Goal: Information Seeking & Learning: Learn about a topic

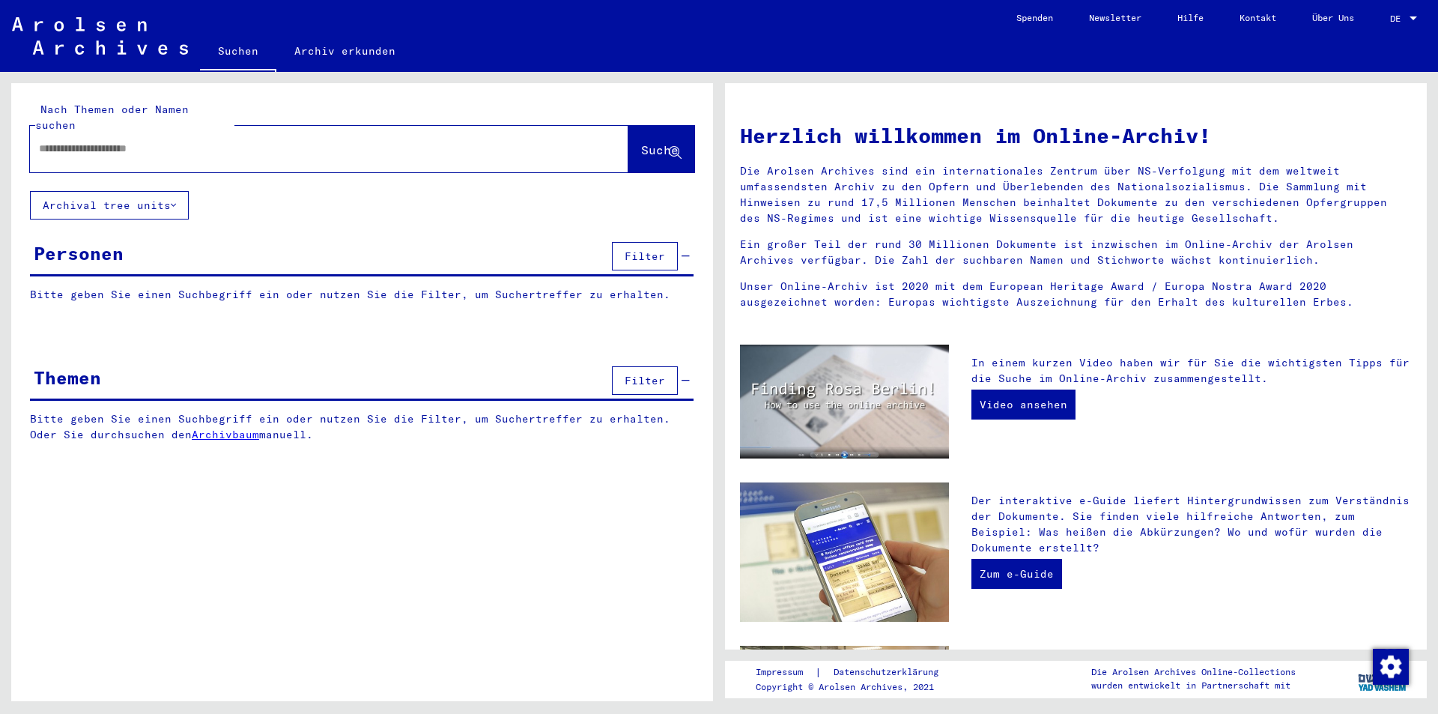
click at [323, 52] on link "Archiv erkunden" at bounding box center [344, 51] width 137 height 36
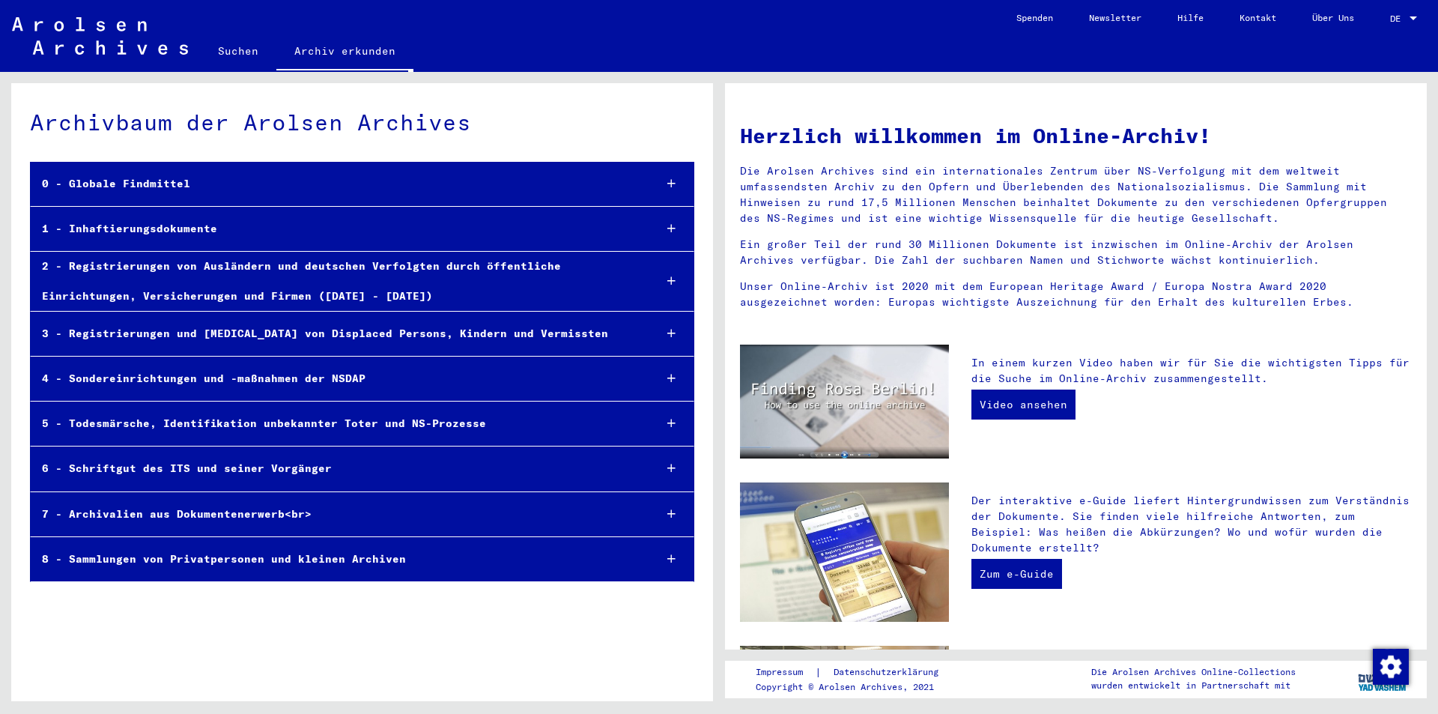
click at [347, 270] on div "2 - Registrierungen von Ausländern und deutschen Verfolgten durch öffentliche E…" at bounding box center [336, 281] width 611 height 58
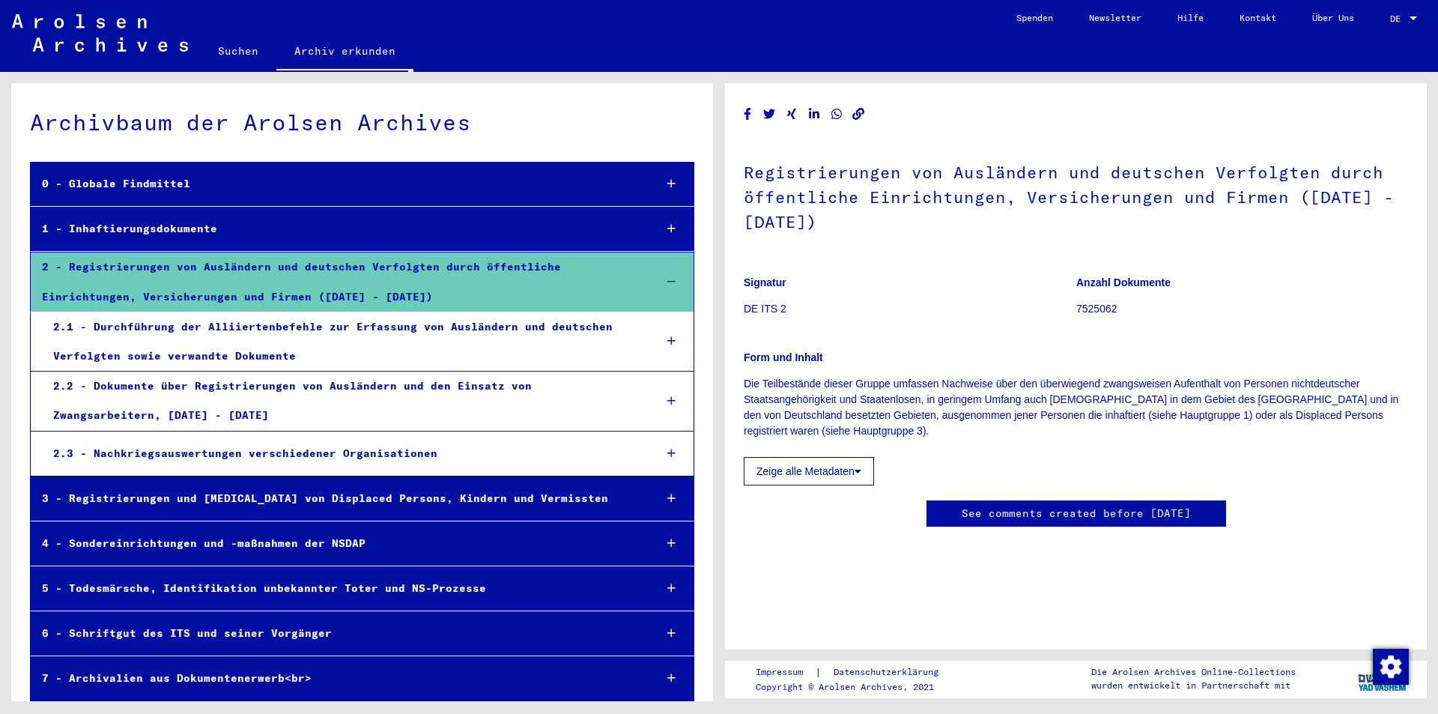
click at [655, 342] on div at bounding box center [671, 341] width 43 height 44
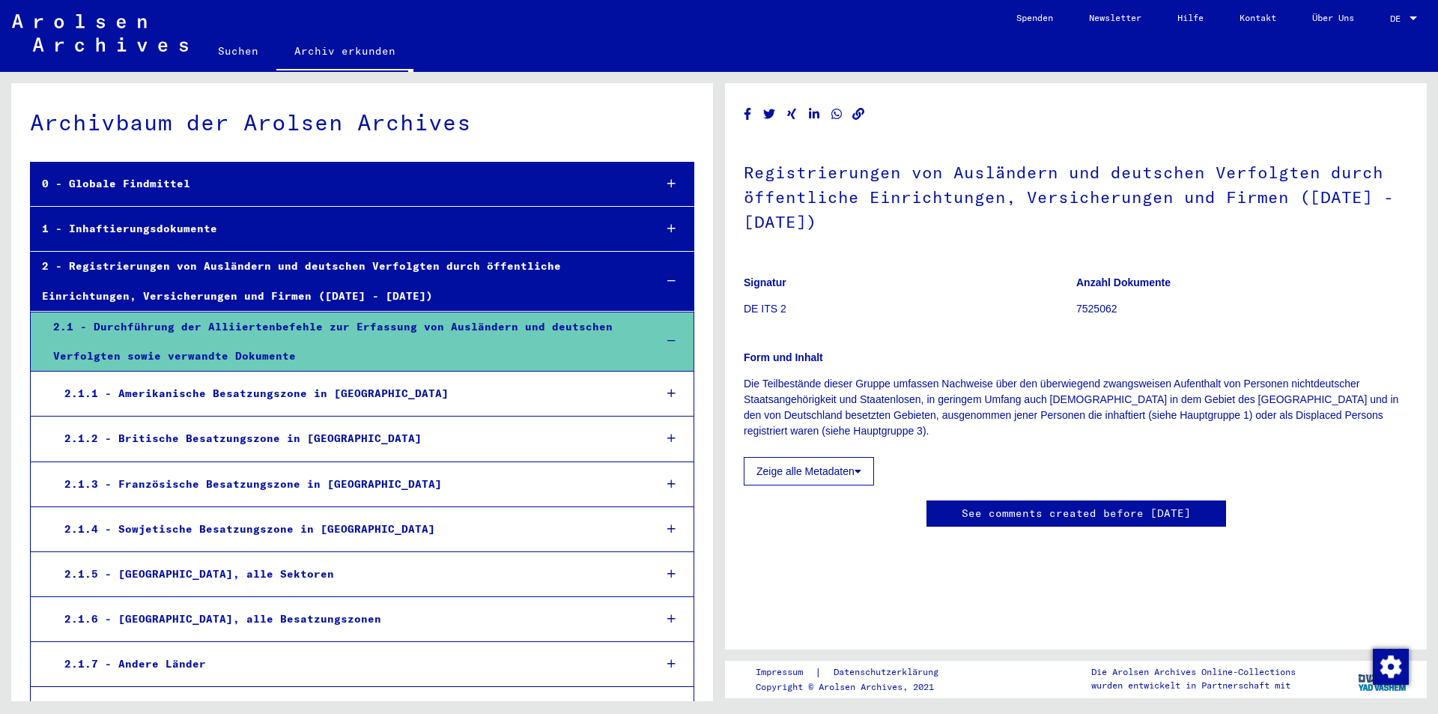
click at [667, 529] on icon at bounding box center [671, 528] width 8 height 10
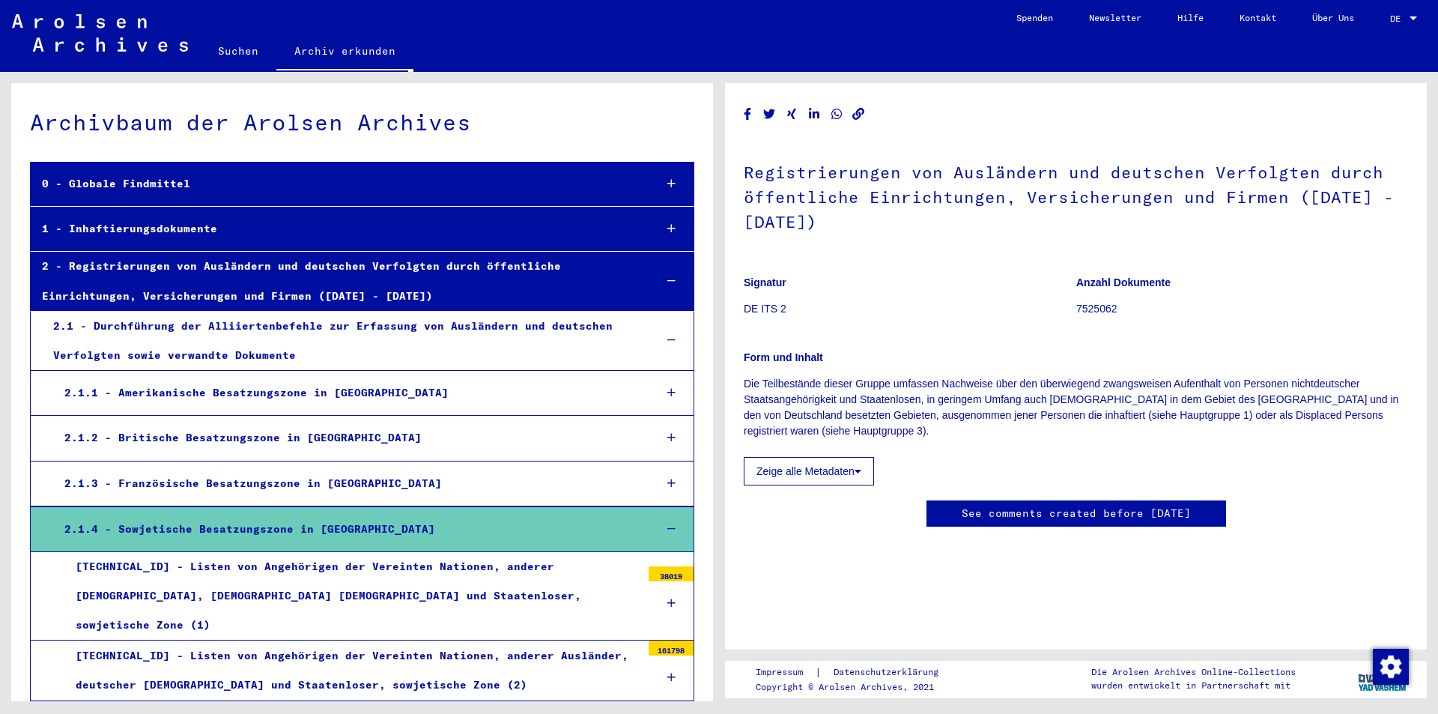
scroll to position [324, 0]
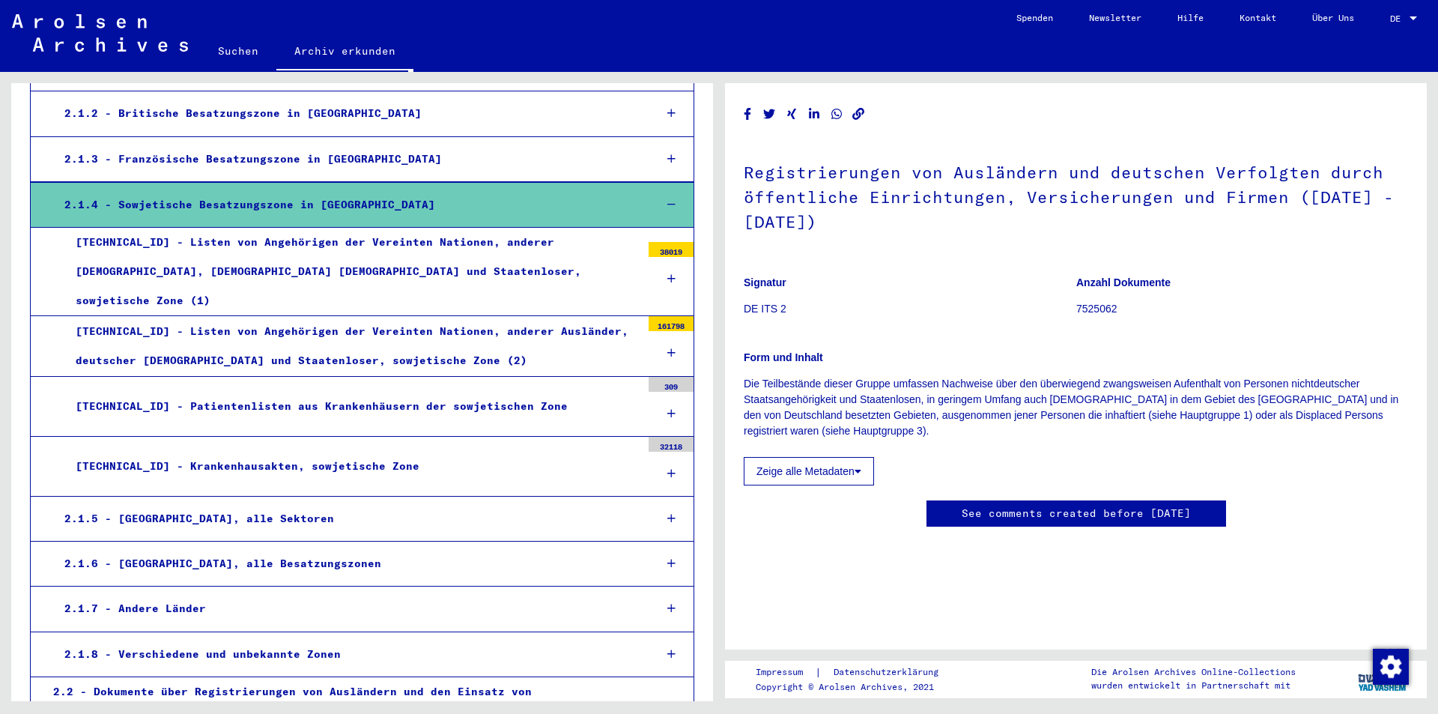
click at [667, 273] on icon at bounding box center [671, 278] width 8 height 10
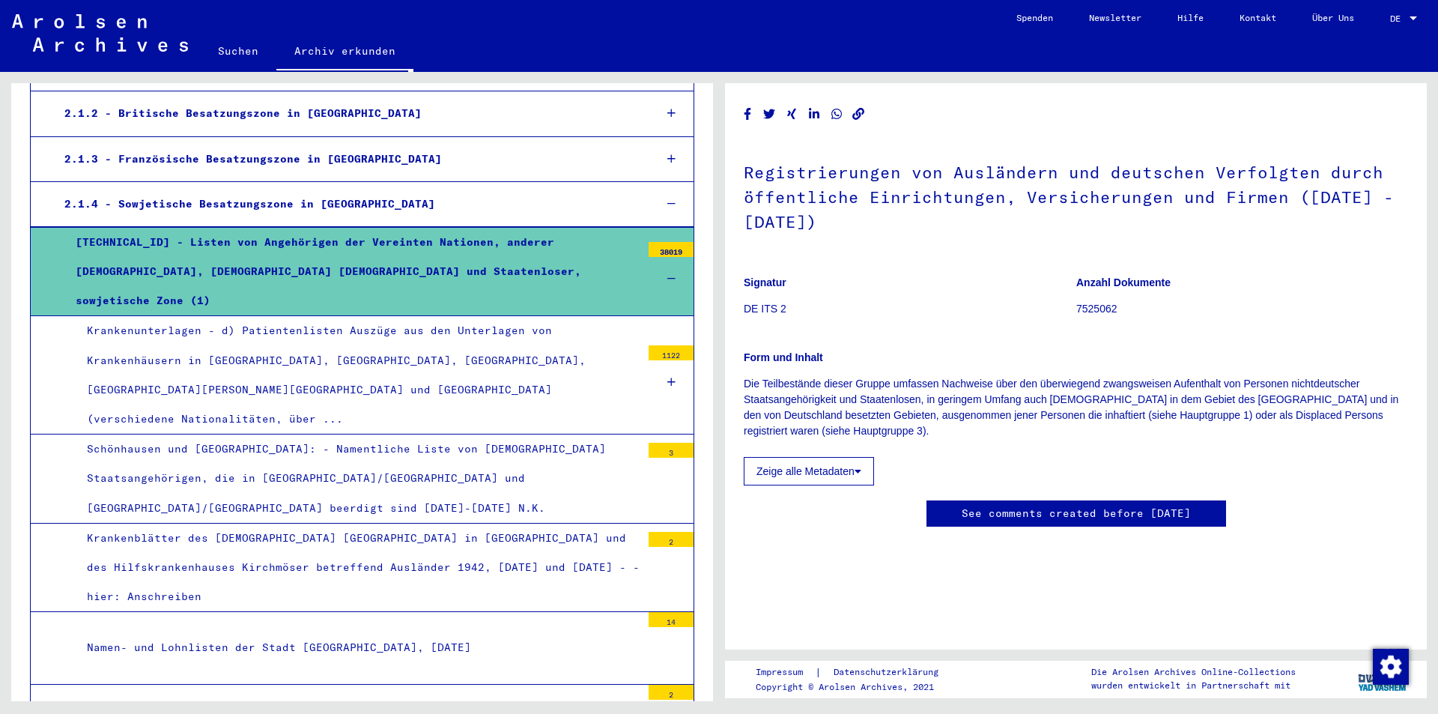
click at [667, 377] on icon at bounding box center [671, 382] width 8 height 10
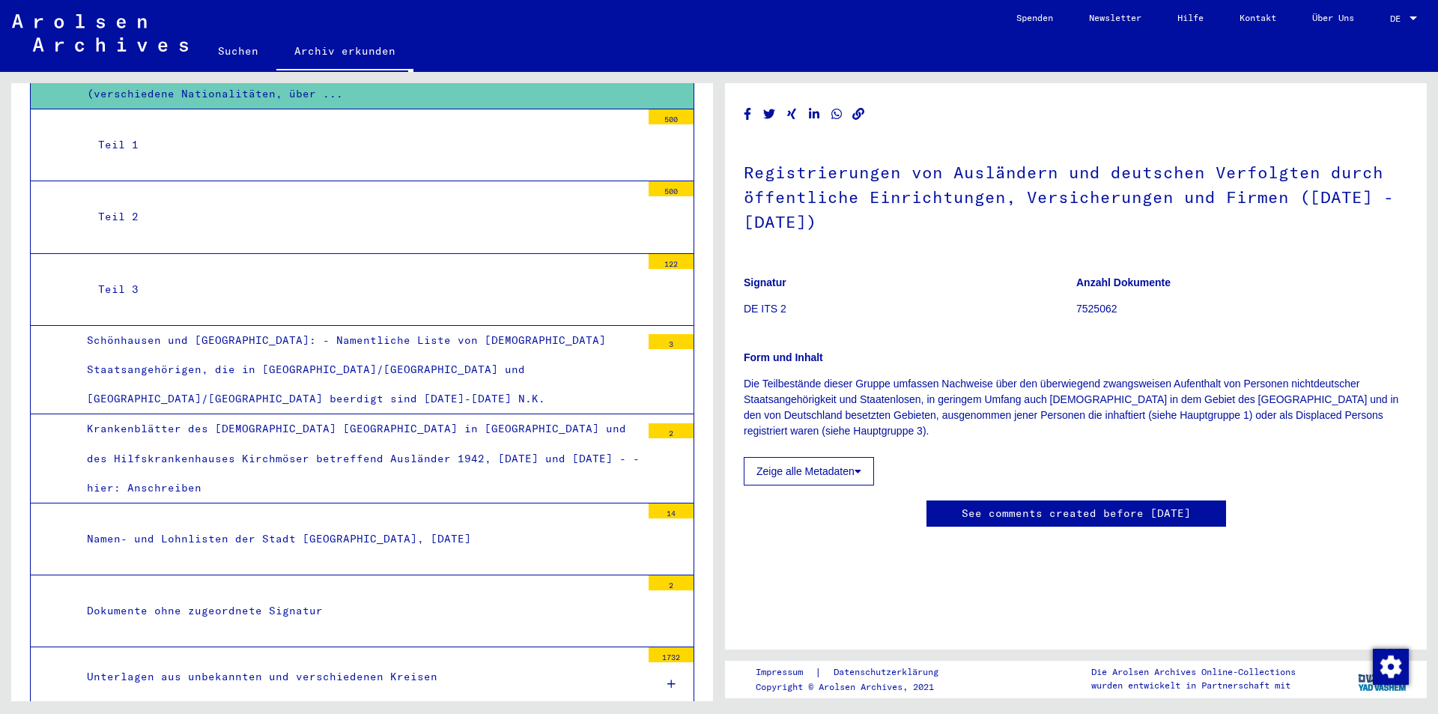
scroll to position [973, 0]
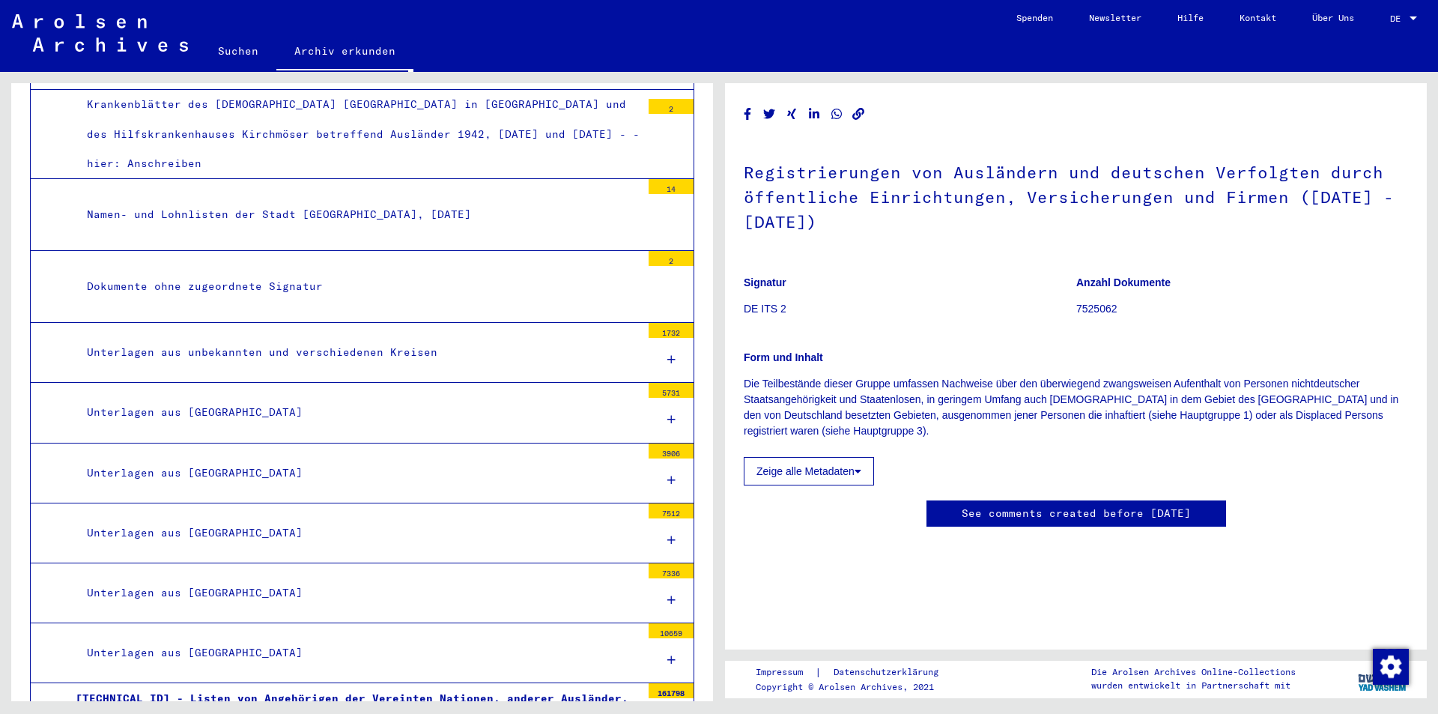
click at [667, 535] on icon at bounding box center [671, 540] width 8 height 10
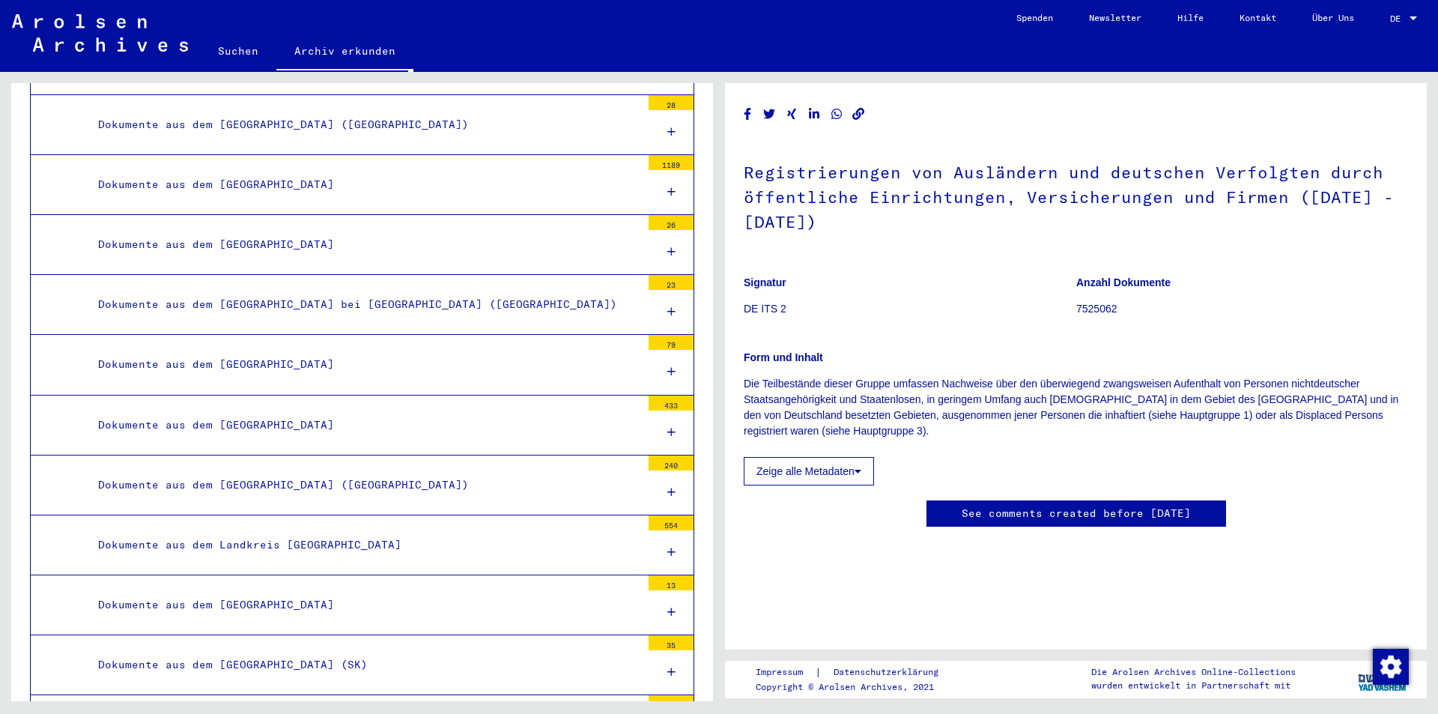
scroll to position [2270, 0]
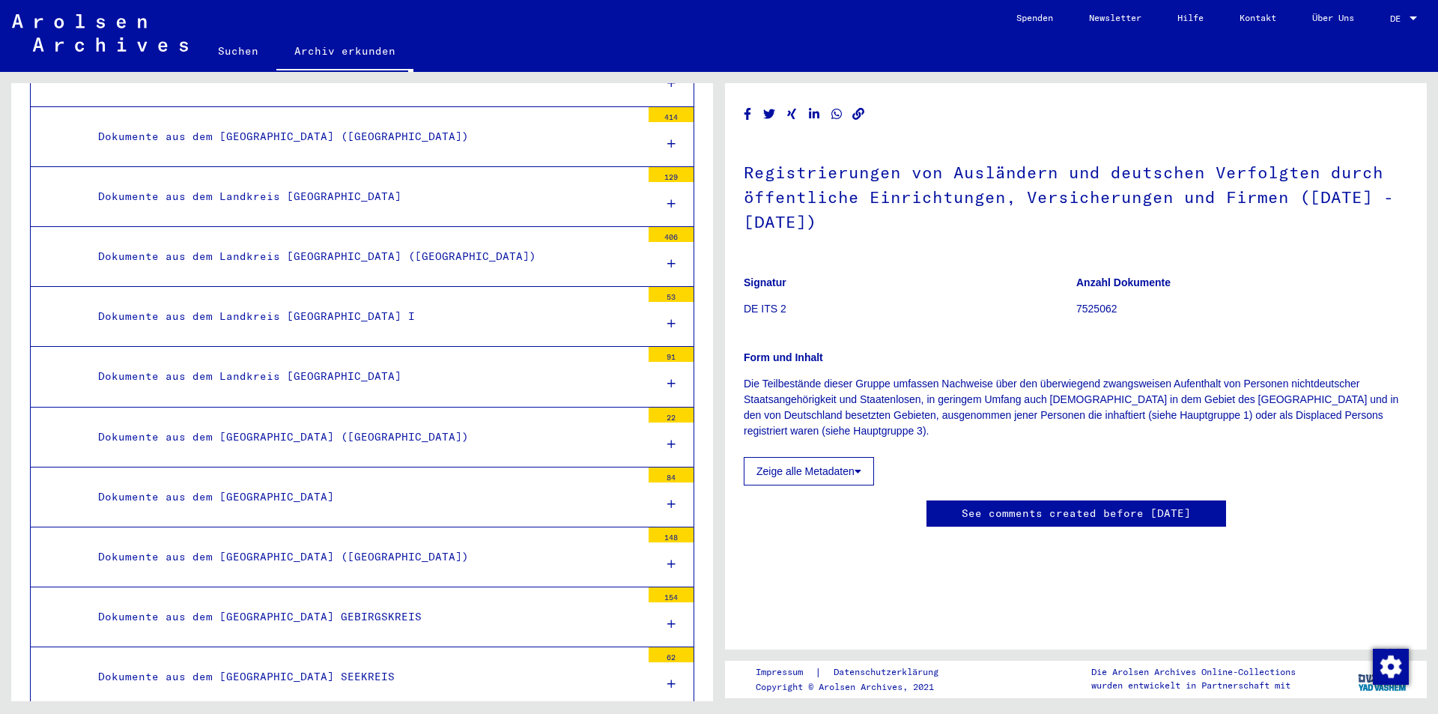
click at [276, 242] on div "Dokumente aus dem Landkreis [GEOGRAPHIC_DATA] ([GEOGRAPHIC_DATA])" at bounding box center [364, 256] width 554 height 29
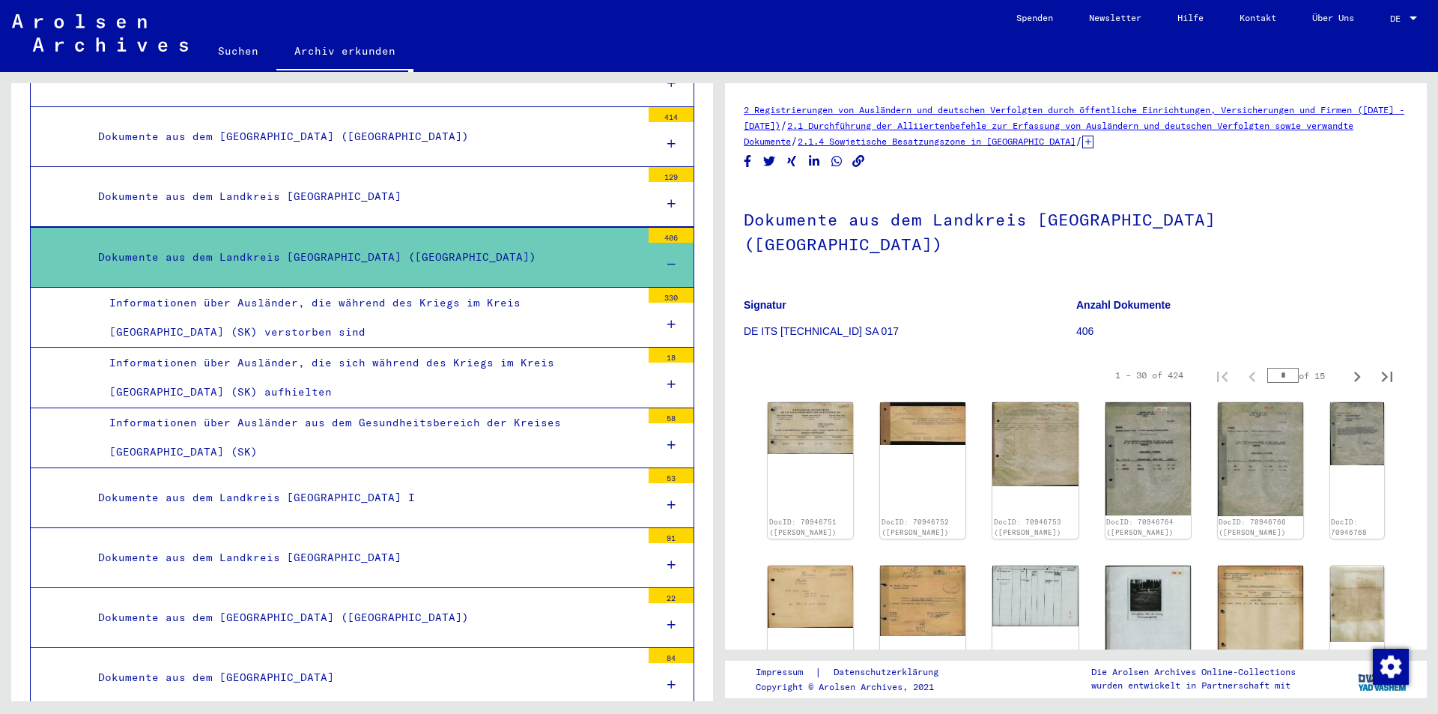
click at [469, 288] on div "Informationen über Ausländer, die während des Kriegs im Kreis [GEOGRAPHIC_DATA]…" at bounding box center [369, 317] width 543 height 58
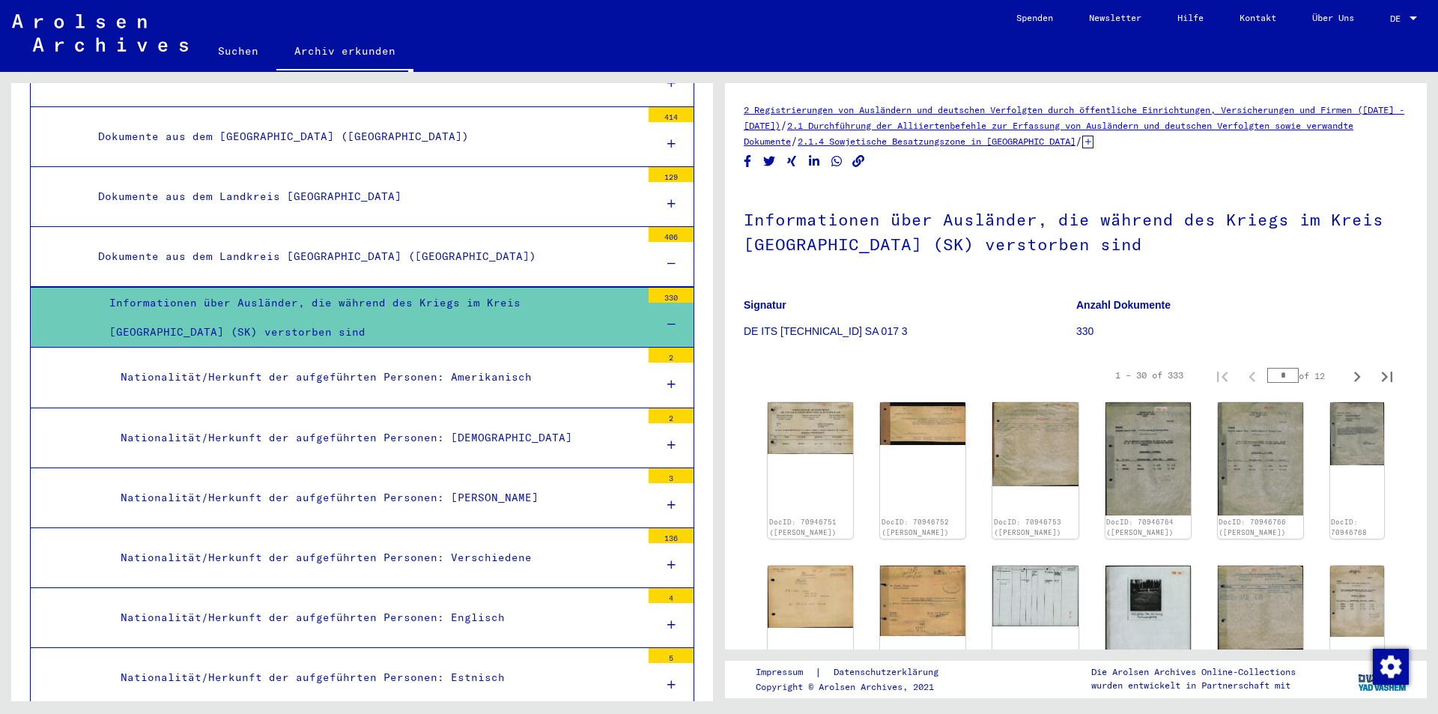
click at [667, 258] on icon at bounding box center [671, 263] width 8 height 10
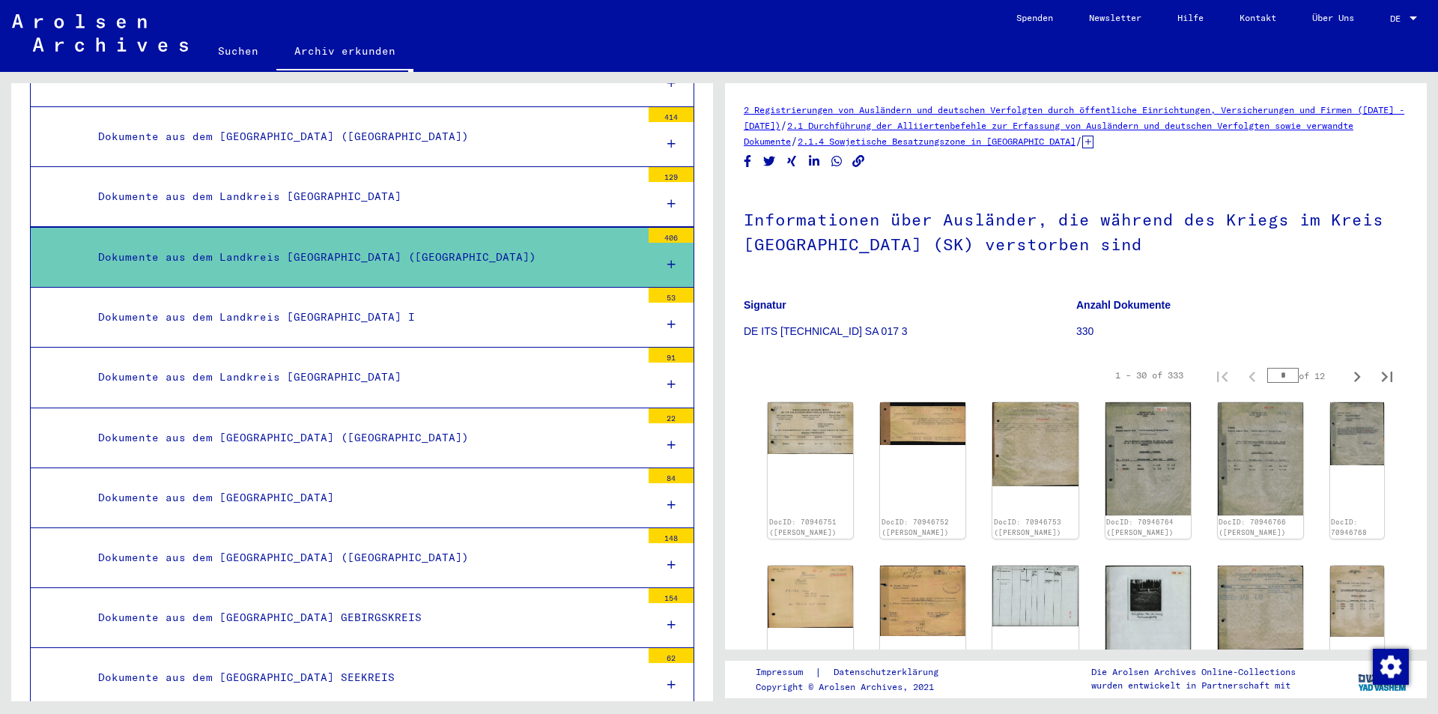
click at [667, 259] on icon at bounding box center [671, 264] width 8 height 10
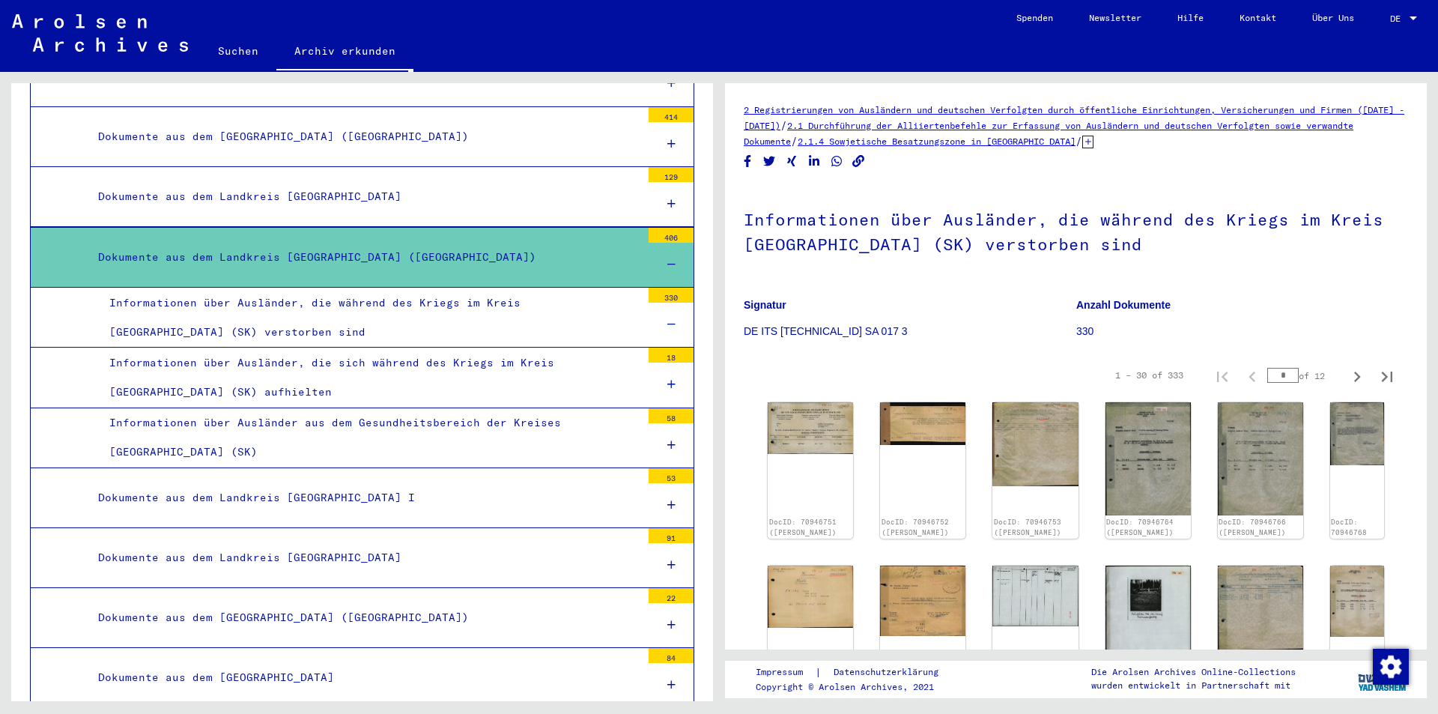
click at [227, 55] on link "Suchen" at bounding box center [238, 51] width 76 height 36
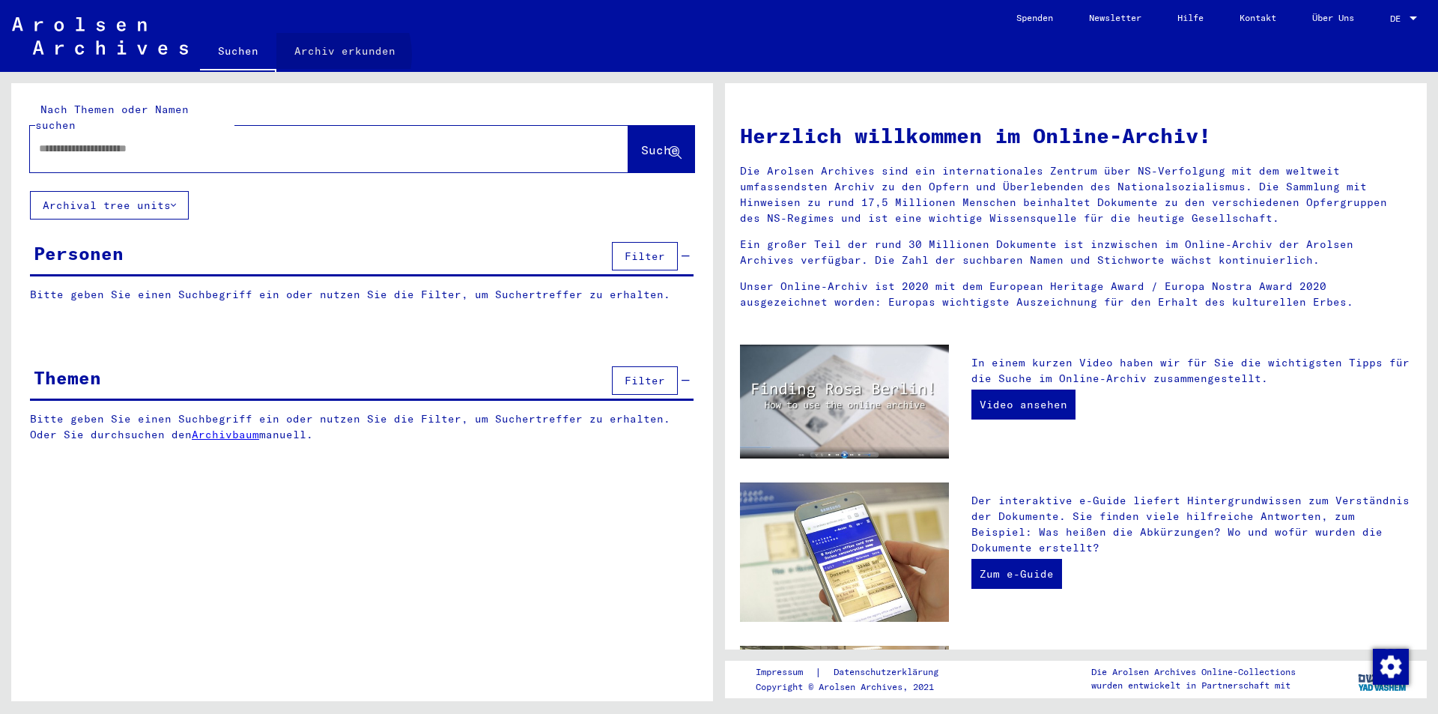
click at [322, 55] on link "Archiv erkunden" at bounding box center [344, 51] width 137 height 36
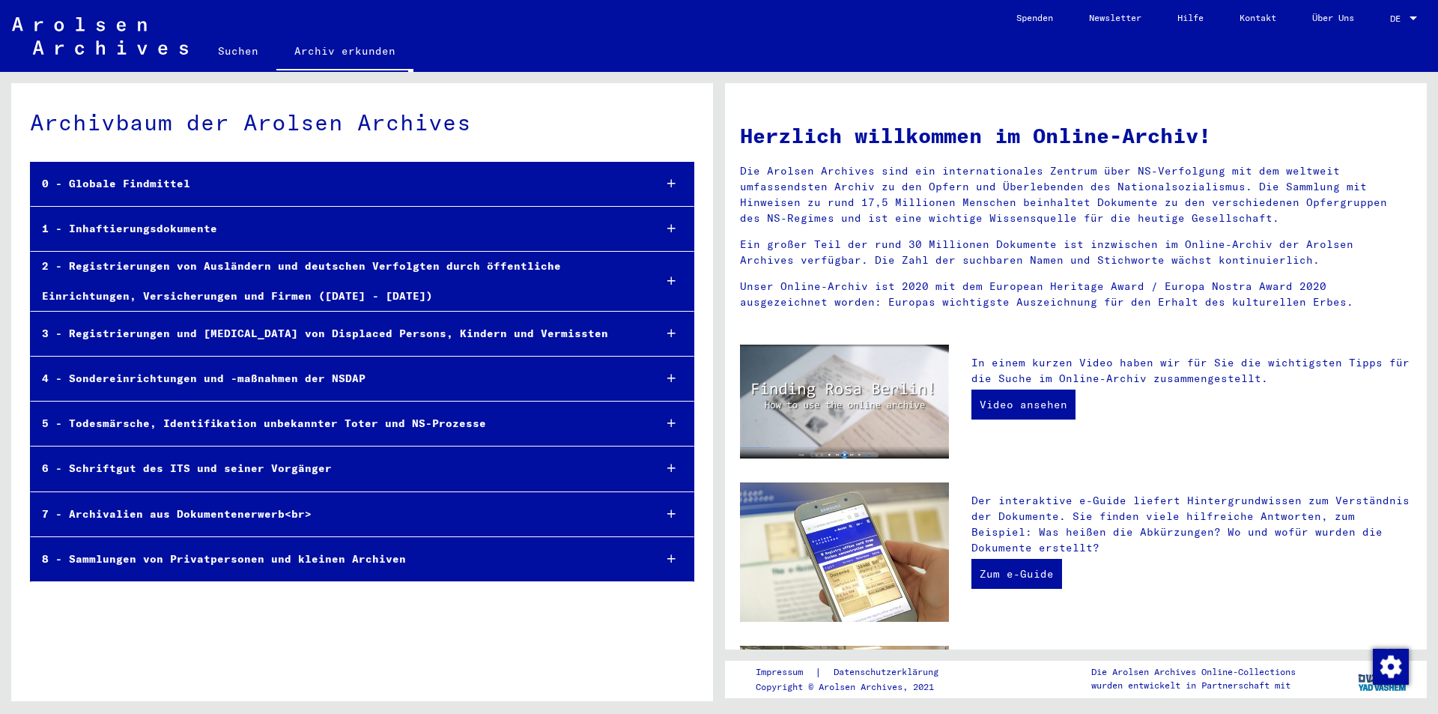
click at [671, 284] on icon at bounding box center [671, 281] width 8 height 10
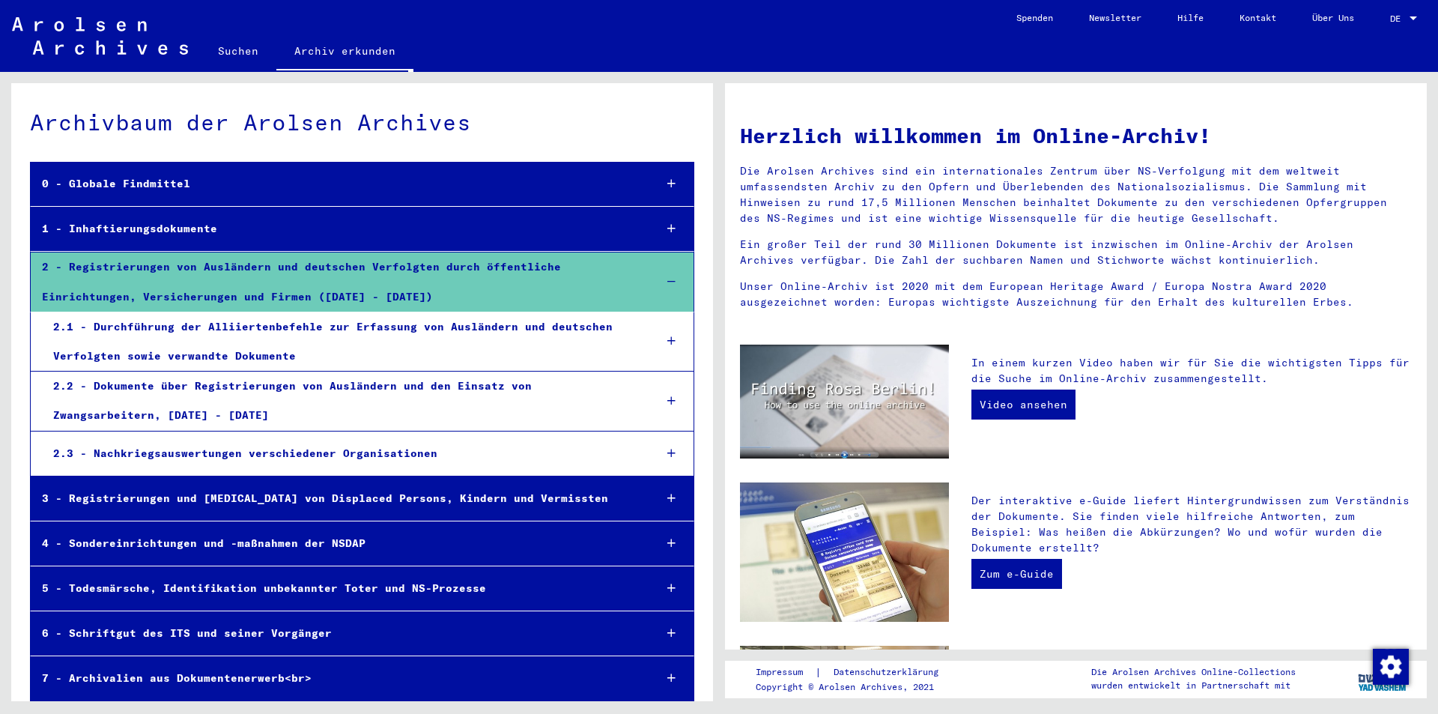
click at [660, 347] on div at bounding box center [671, 341] width 44 height 44
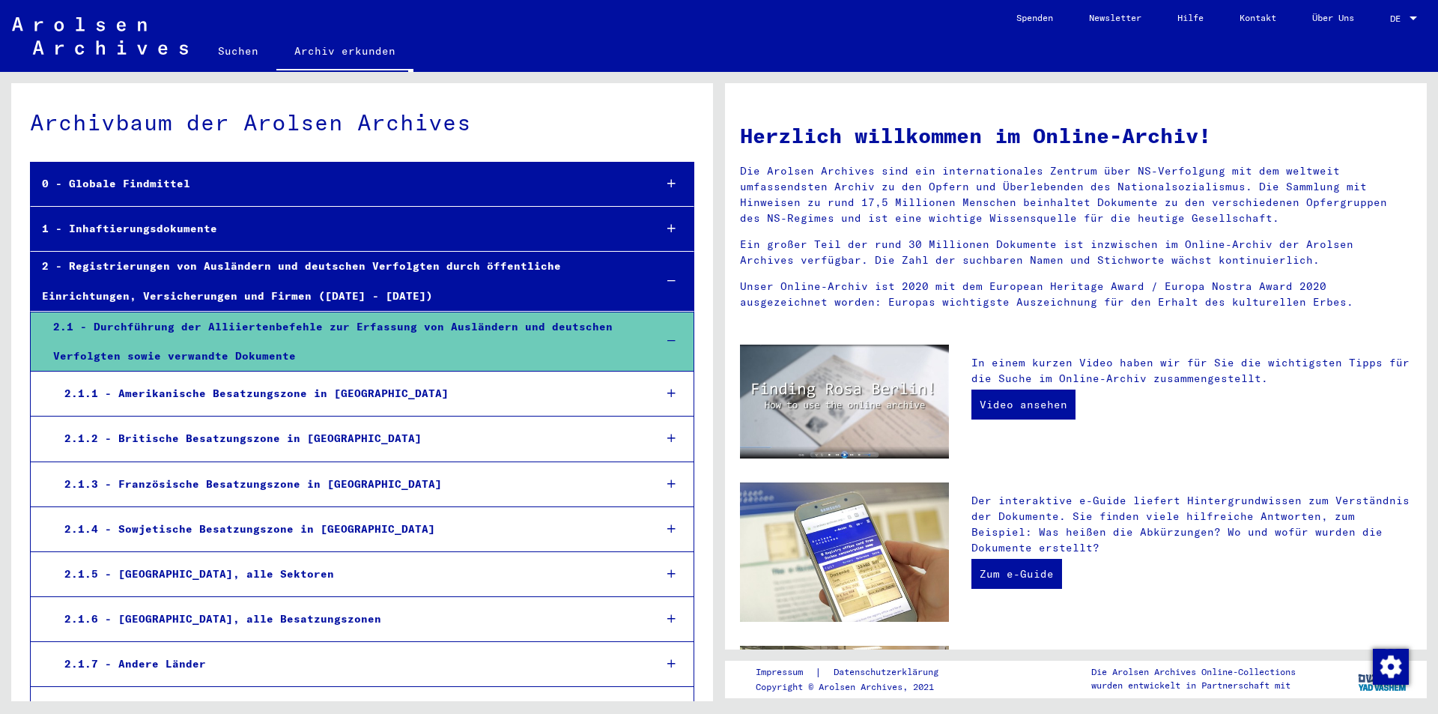
click at [667, 485] on icon at bounding box center [671, 484] width 8 height 10
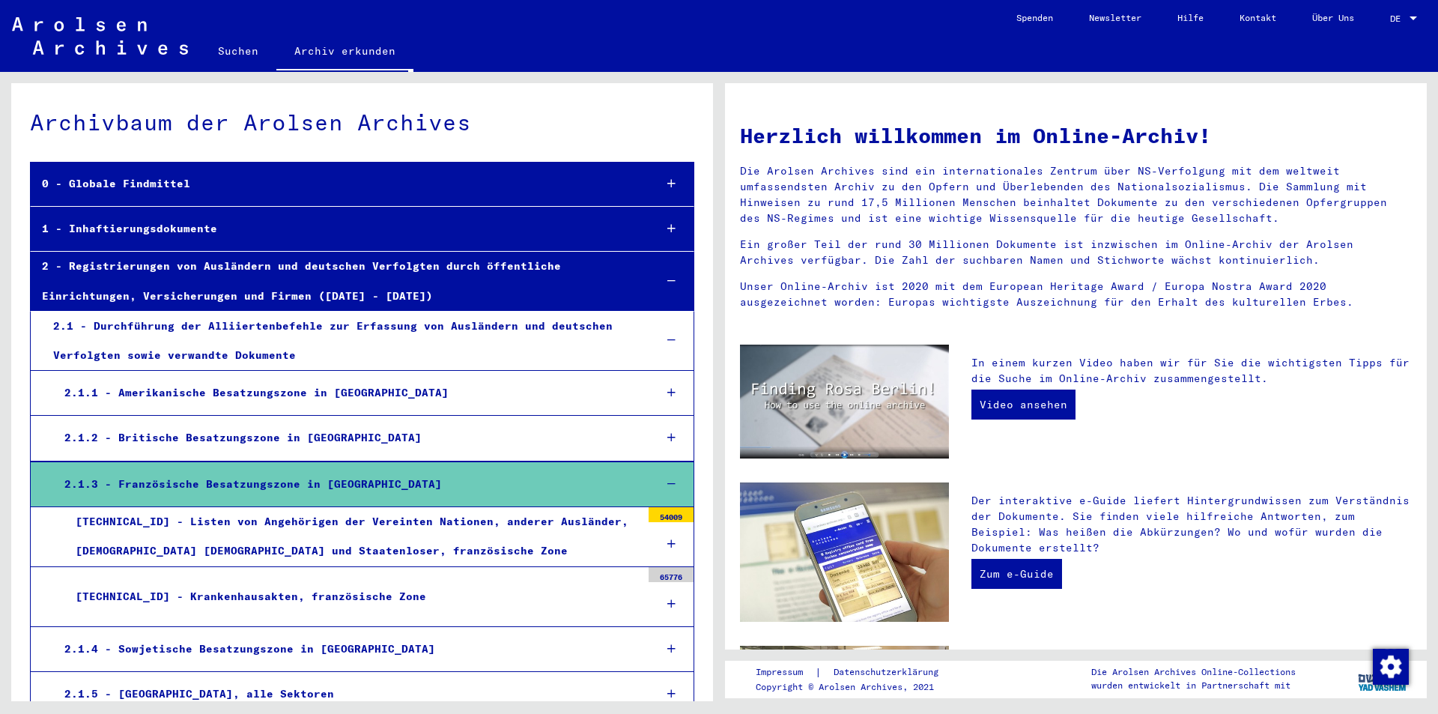
click at [667, 543] on icon at bounding box center [671, 543] width 8 height 10
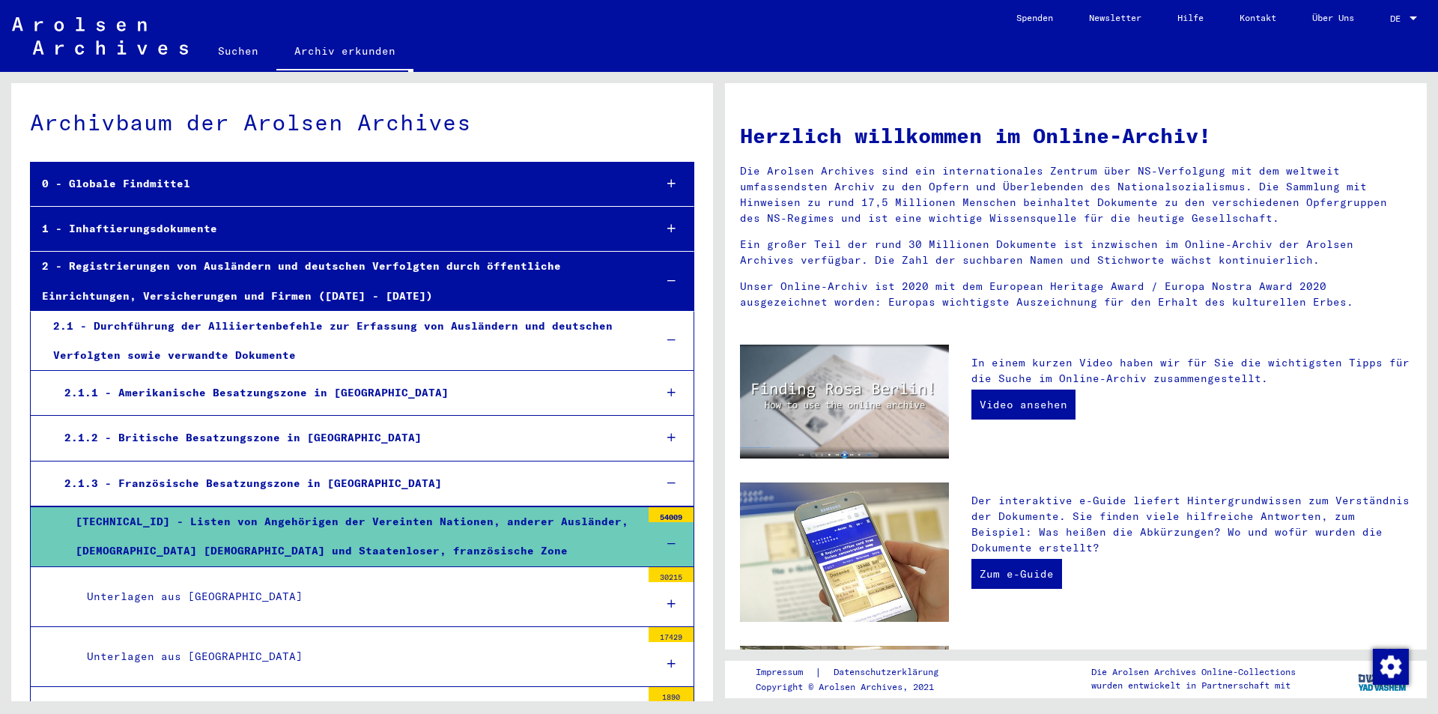
scroll to position [324, 0]
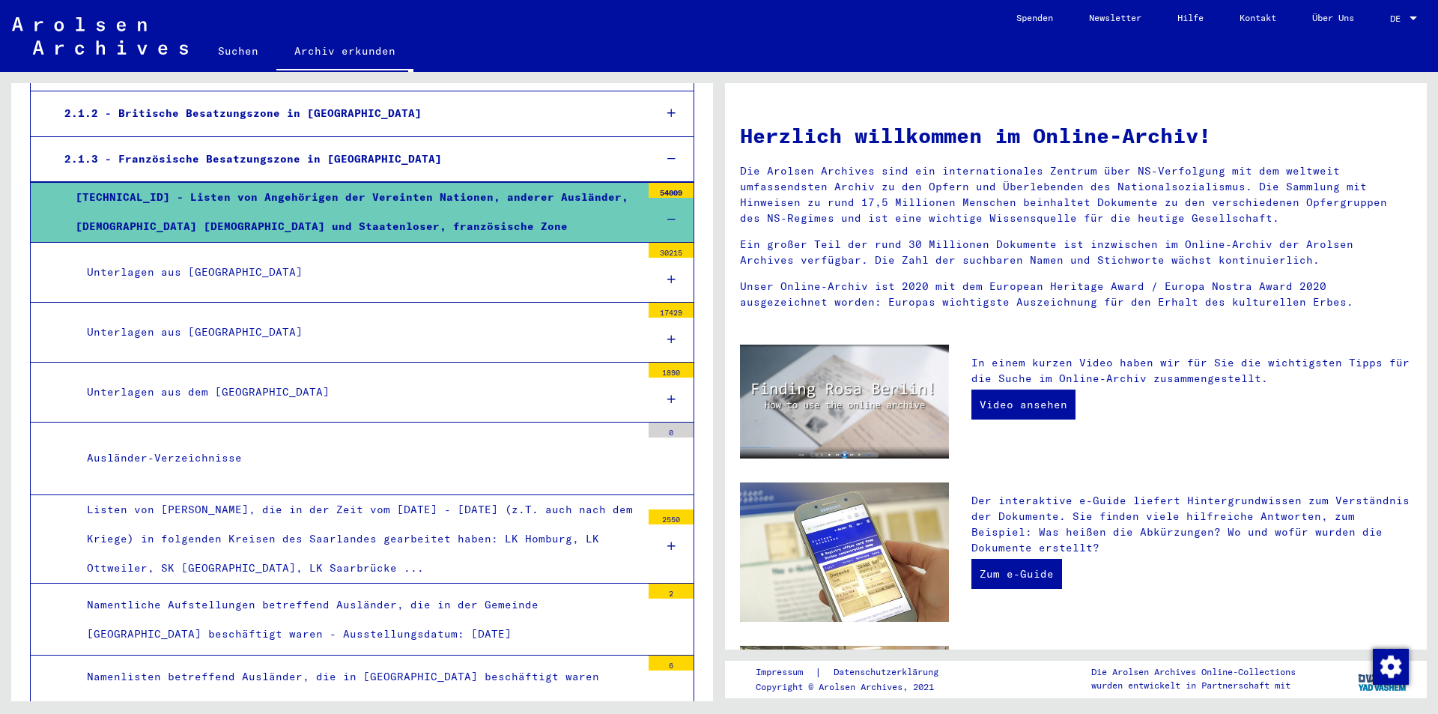
click at [667, 280] on icon at bounding box center [671, 279] width 8 height 10
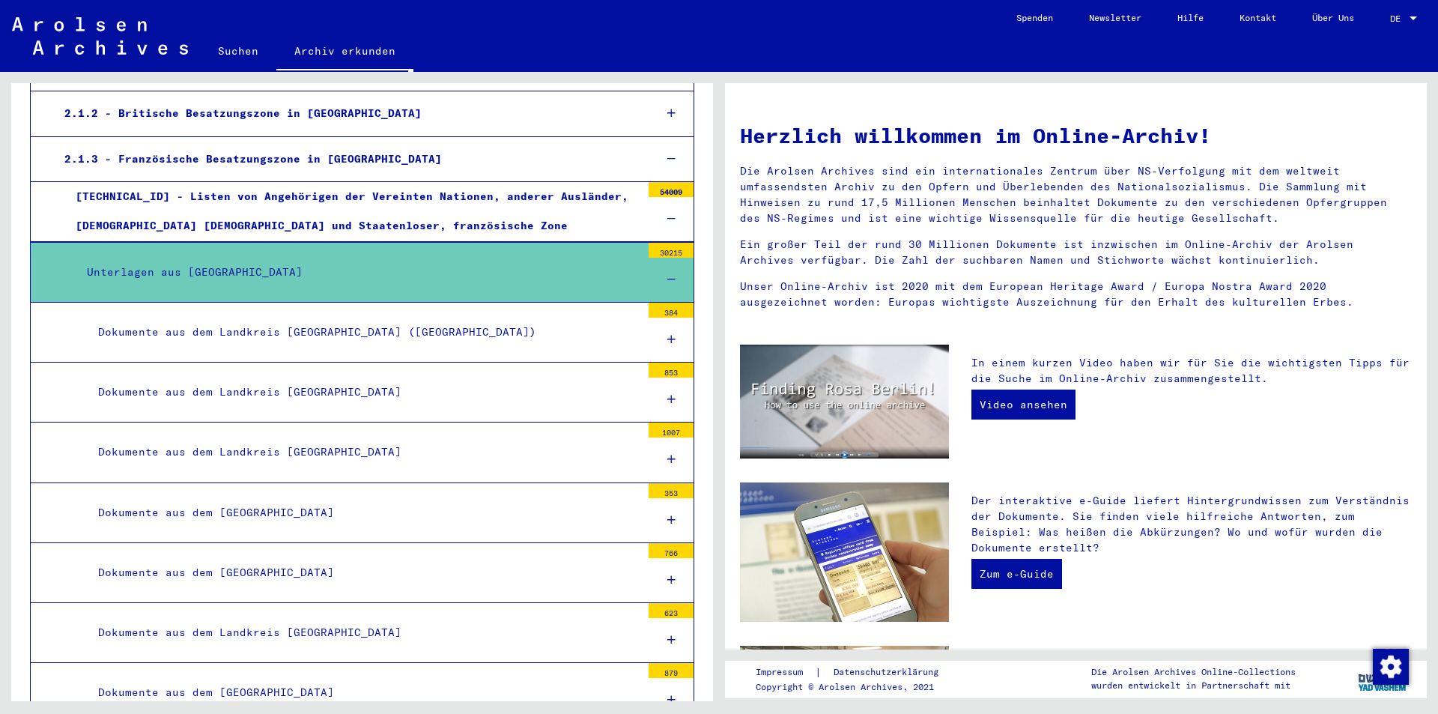
scroll to position [0, 0]
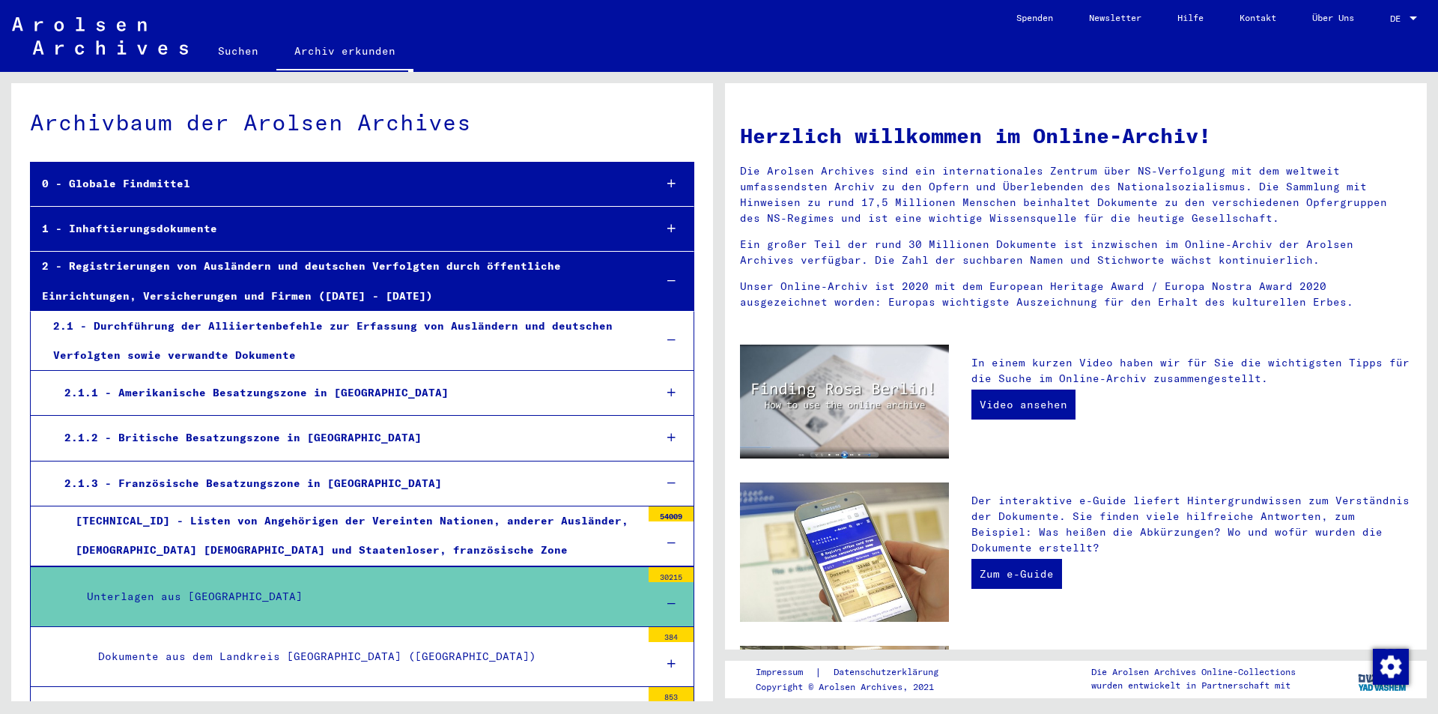
click at [502, 598] on div "Unterlagen aus [GEOGRAPHIC_DATA]" at bounding box center [358, 596] width 565 height 29
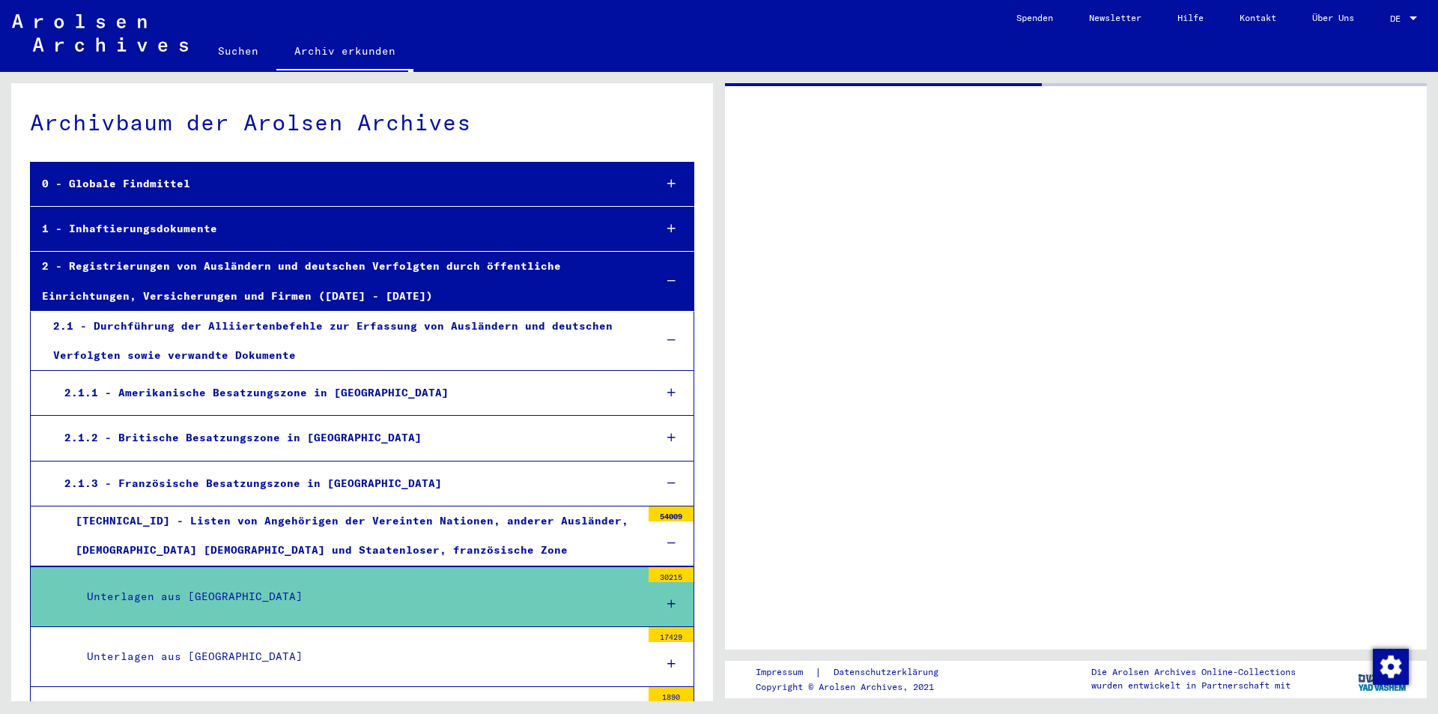
click at [502, 598] on div "Unterlagen aus [GEOGRAPHIC_DATA]" at bounding box center [358, 596] width 565 height 29
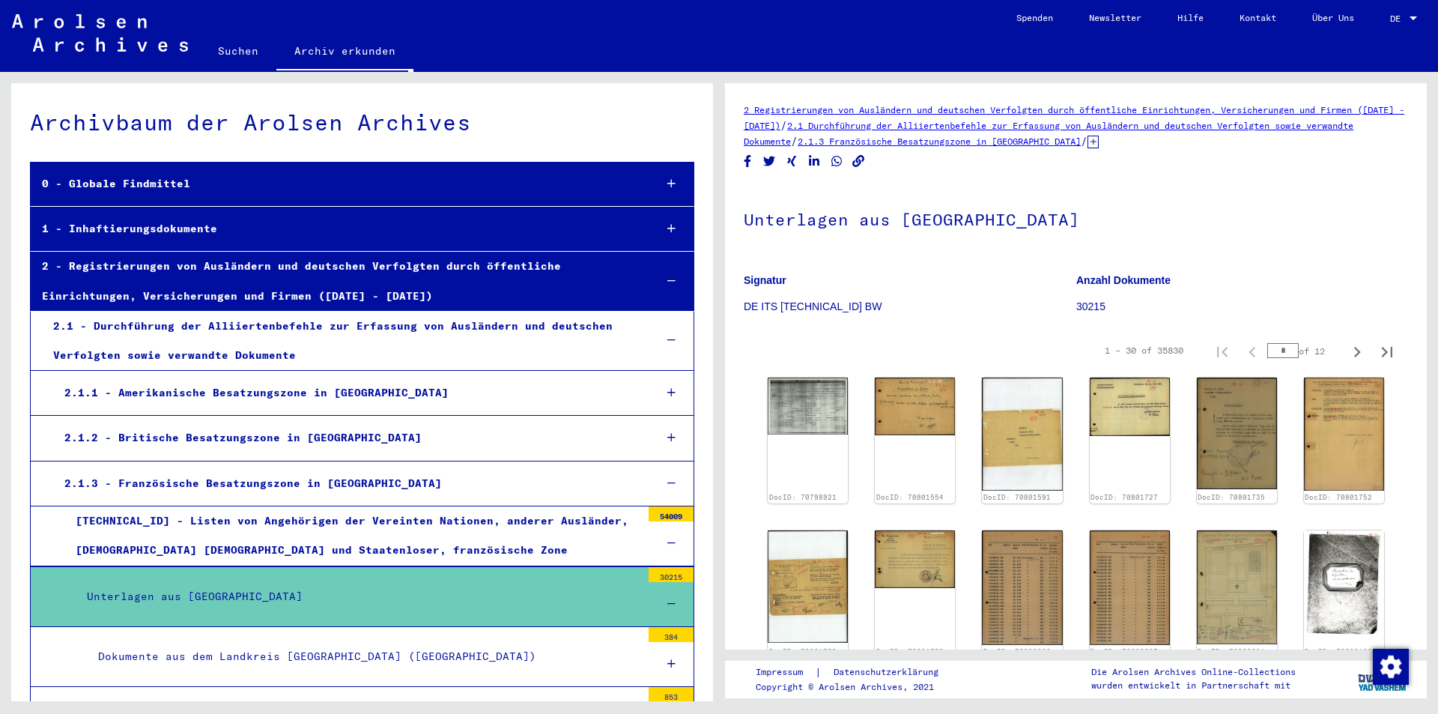
scroll to position [324, 0]
